Goal: Check status: Check status

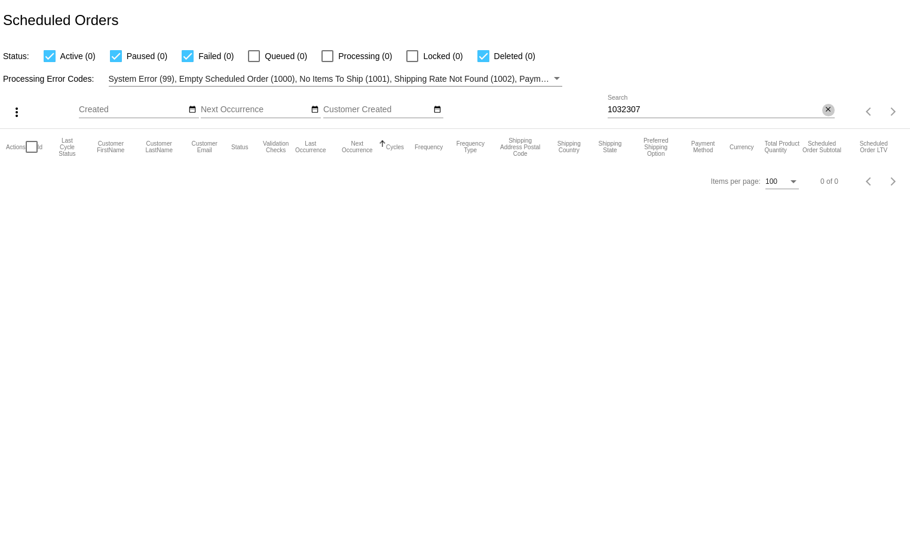
click at [827, 115] on mat-icon "close" at bounding box center [828, 110] width 8 height 10
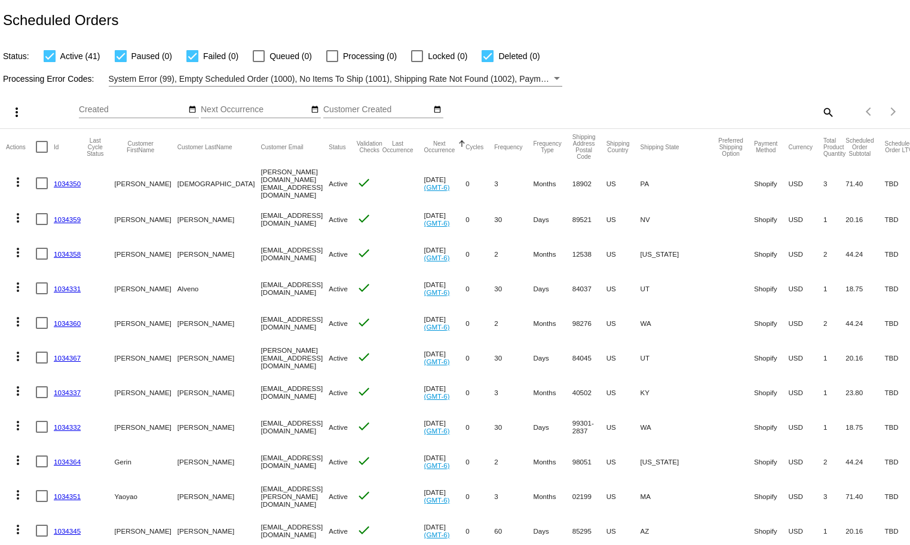
click at [697, 74] on div "Processing Error Codes: System Error (99), Empty Scheduled Order (1000), No Ite…" at bounding box center [455, 74] width 910 height 23
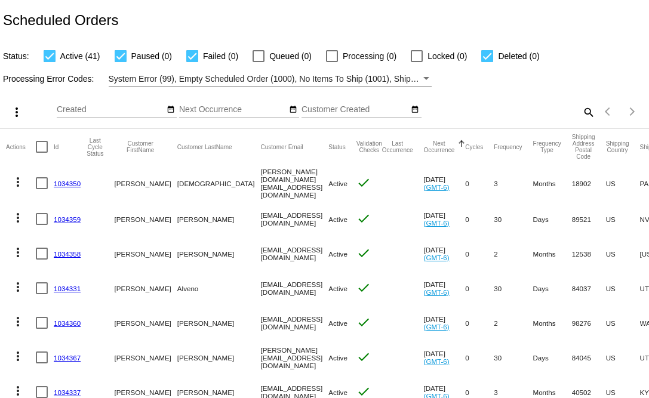
drag, startPoint x: 82, startPoint y: 183, endPoint x: 53, endPoint y: 184, distance: 29.3
click at [53, 184] on mat-row "more_vert 1034350 [PERSON_NAME] [DOMAIN_NAME][EMAIL_ADDRESS][DOMAIN_NAME] Activ…" at bounding box center [465, 183] width 918 height 37
copy mat-row "1034350"
drag, startPoint x: 90, startPoint y: 218, endPoint x: 53, endPoint y: 217, distance: 37.7
click at [53, 217] on mat-row "more_vert 1034359 [PERSON_NAME] [EMAIL_ADDRESS][DOMAIN_NAME] Active check [DATE…" at bounding box center [465, 219] width 918 height 35
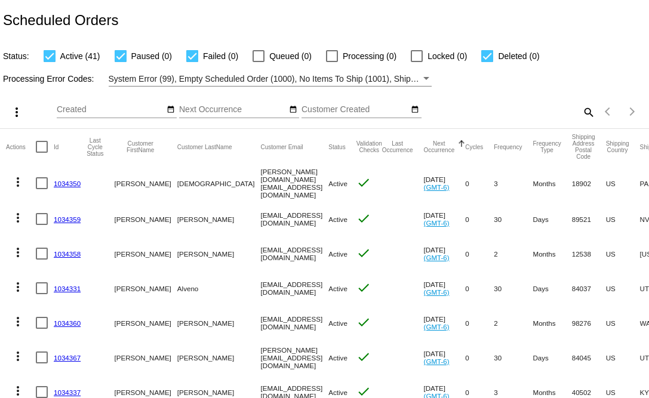
copy mat-row "1034359"
click at [19, 211] on mat-icon "more_vert" at bounding box center [18, 218] width 14 height 14
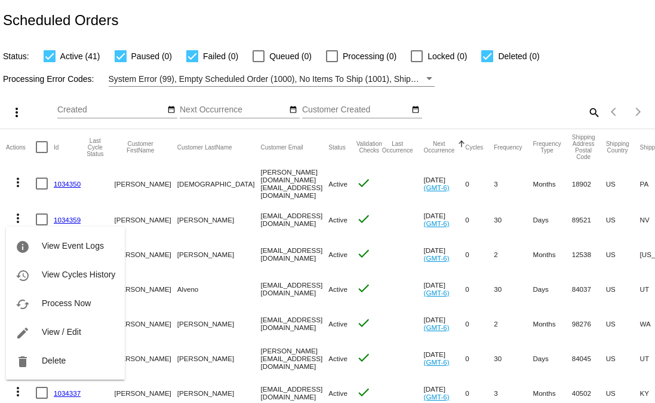
click at [424, 243] on div at bounding box center [327, 201] width 655 height 403
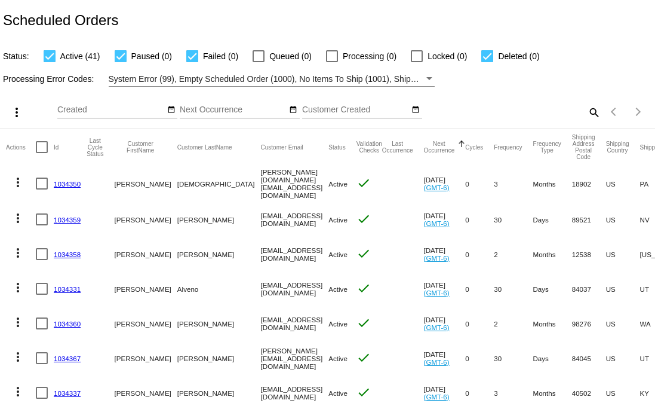
click at [531, 105] on div "search" at bounding box center [519, 112] width 163 height 19
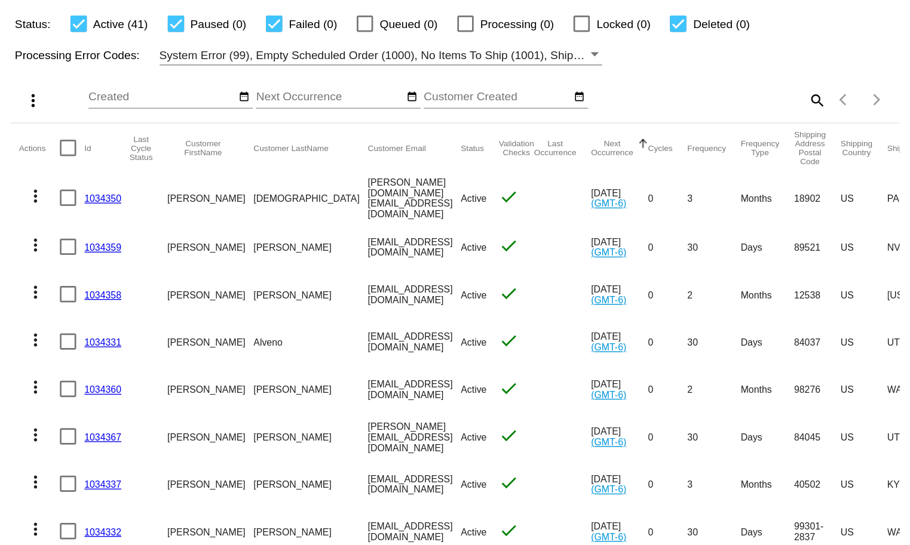
scroll to position [39, 0]
